Goal: Find specific page/section: Find specific page/section

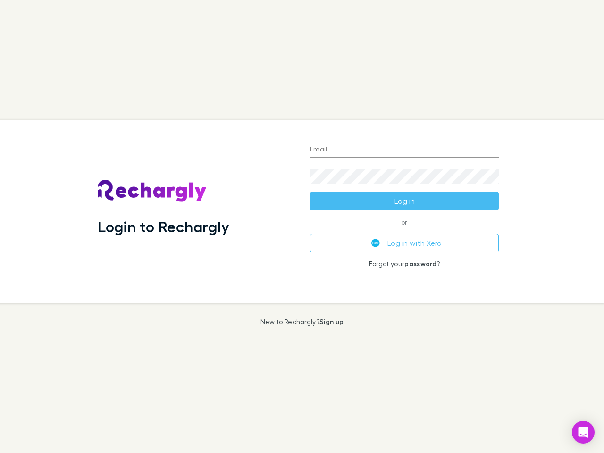
click at [302, 227] on div "Login to Rechargly" at bounding box center [196, 211] width 212 height 183
click at [405, 150] on input "Email" at bounding box center [404, 150] width 189 height 15
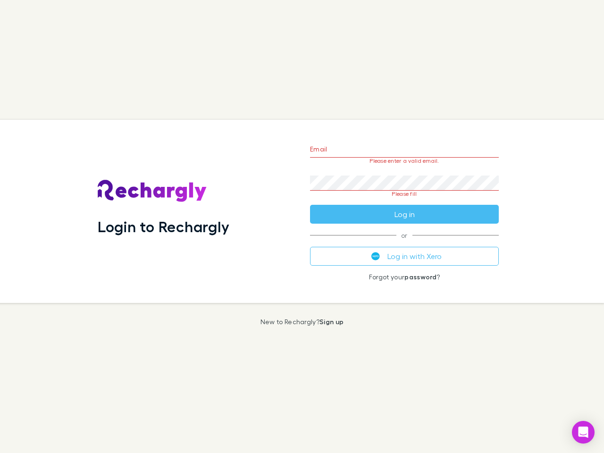
click at [405, 201] on form "Email Please enter a valid email. Password Please fill Log in" at bounding box center [404, 179] width 189 height 89
click at [405, 243] on div "Email Please enter a valid email. Password Please fill Log in or Log in with Xe…" at bounding box center [405, 211] width 204 height 183
click at [584, 433] on icon "Open Intercom Messenger" at bounding box center [584, 432] width 10 height 11
